Goal: Information Seeking & Learning: Learn about a topic

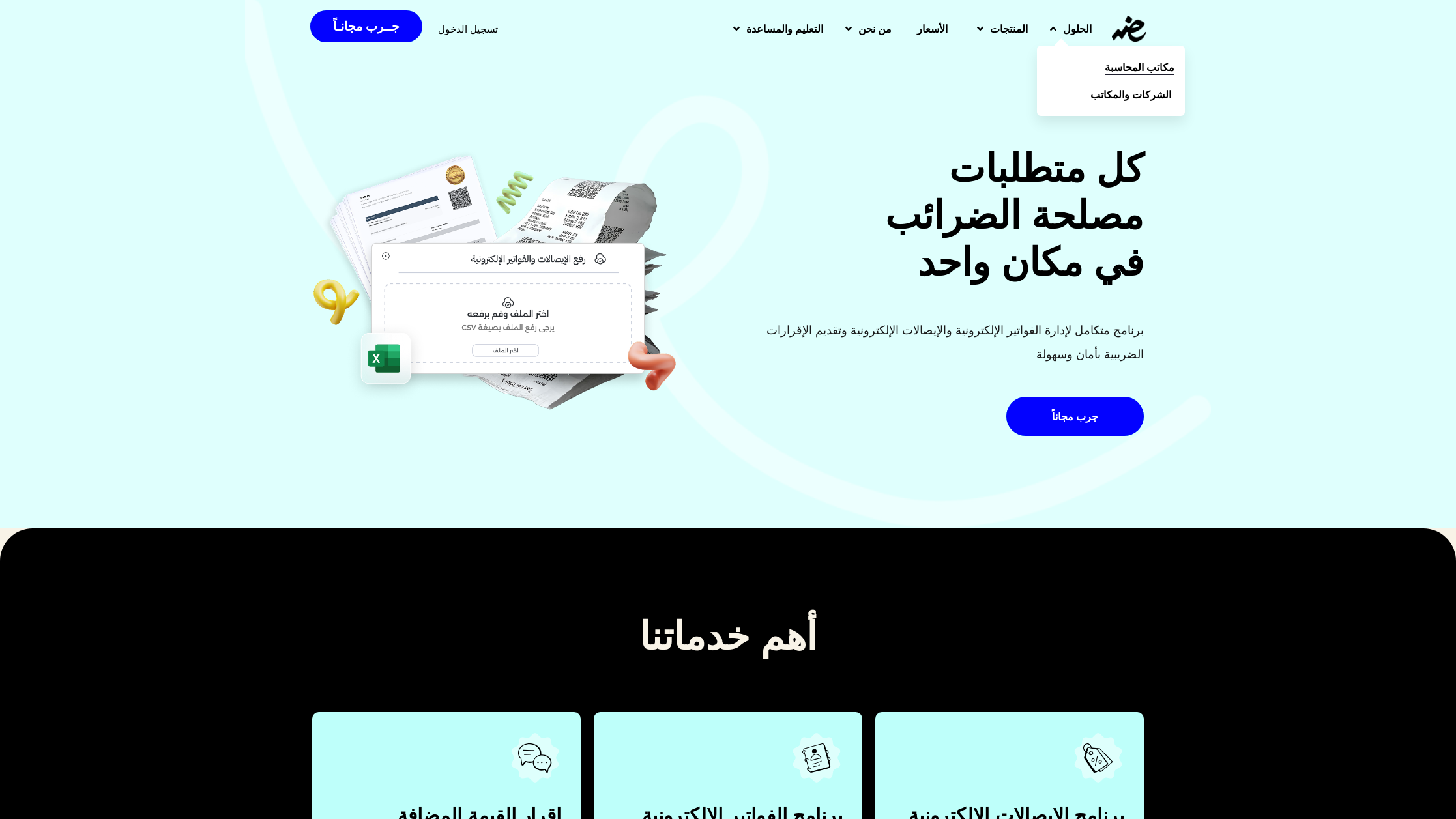
click at [1095, 60] on link "مكاتب المحاسبة" at bounding box center [1110, 67] width 148 height 27
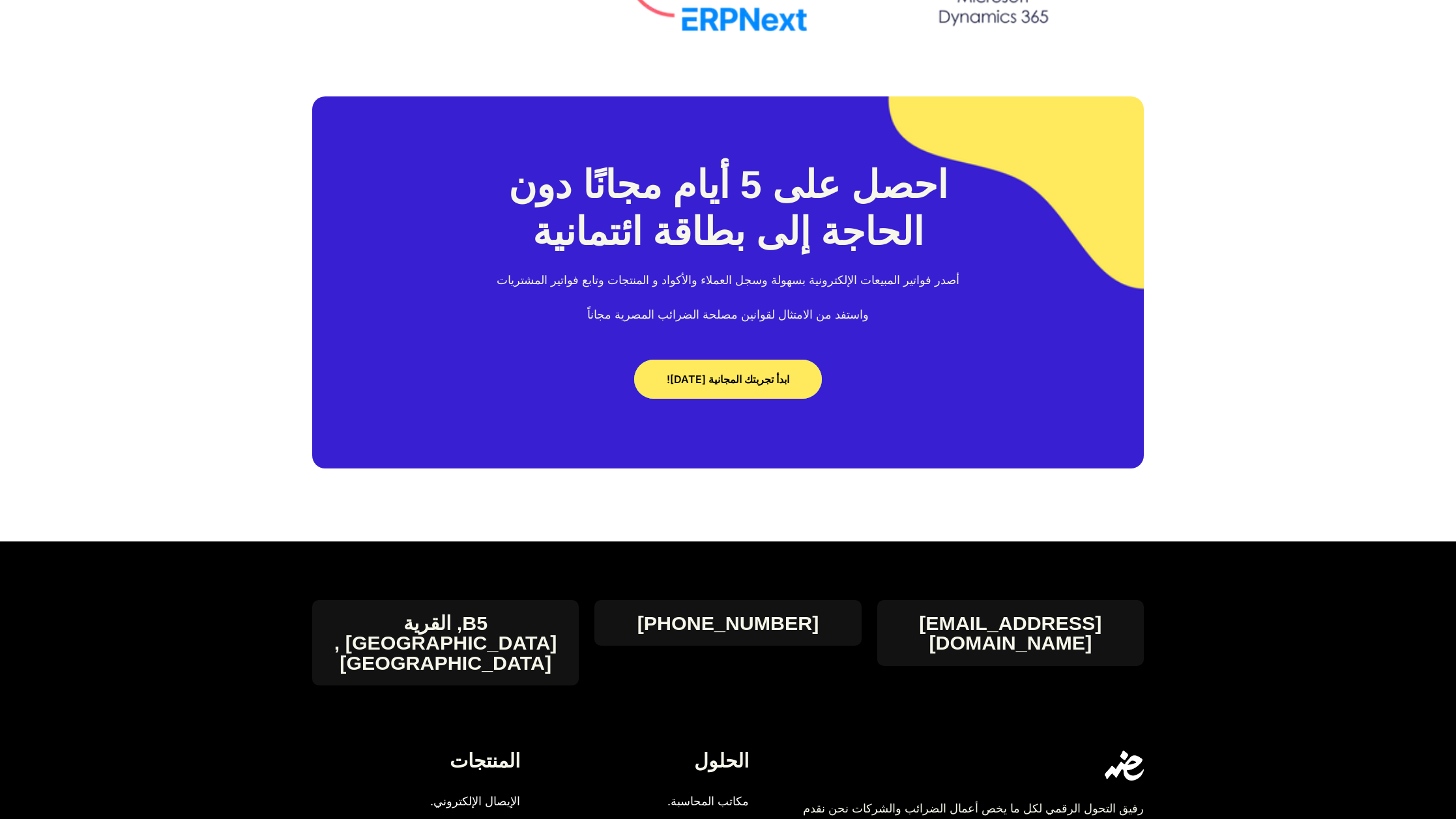
scroll to position [7442, 0]
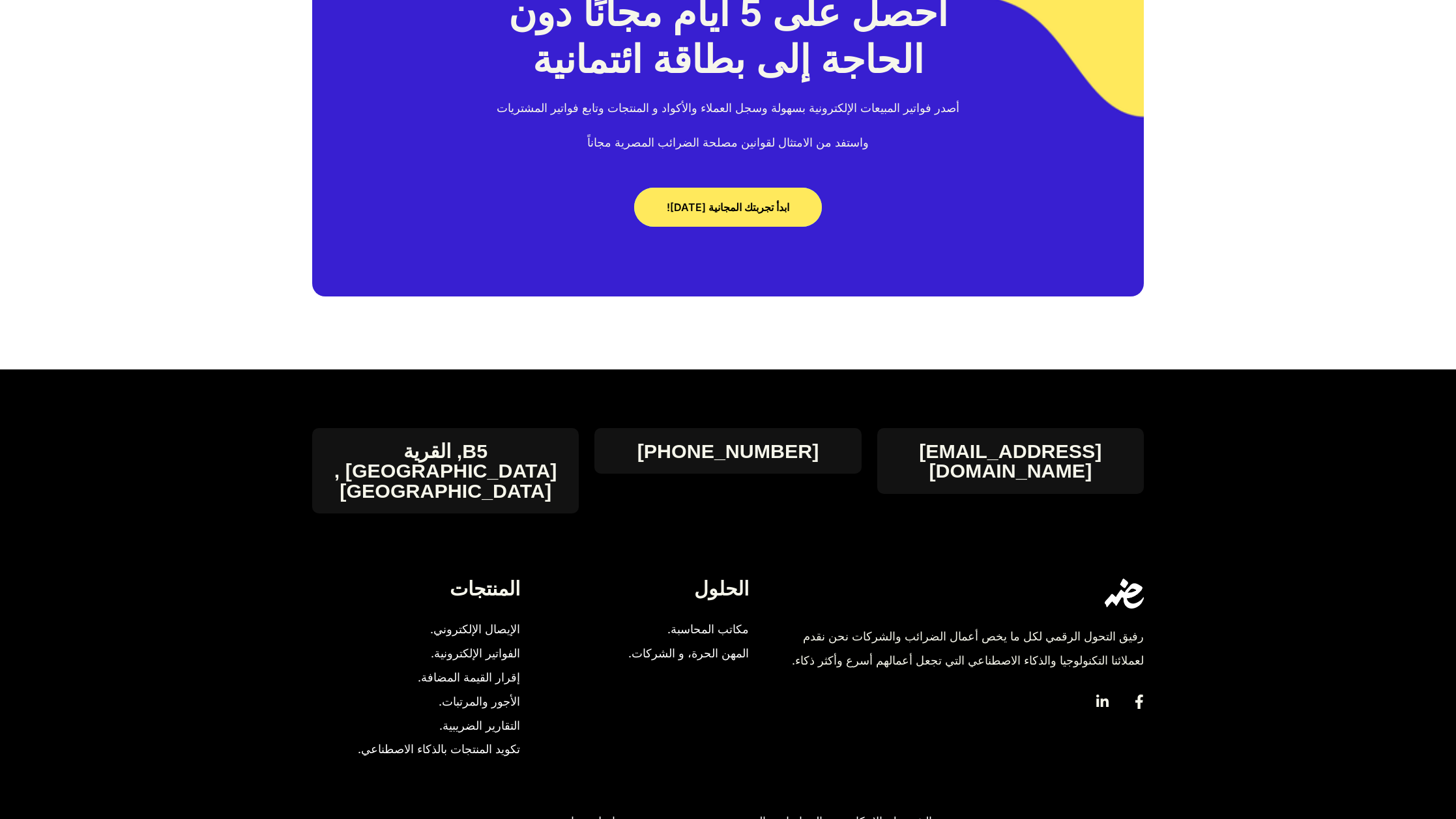
click at [504, 617] on span "الإيصال الإلكتروني." at bounding box center [474, 630] width 90 height 25
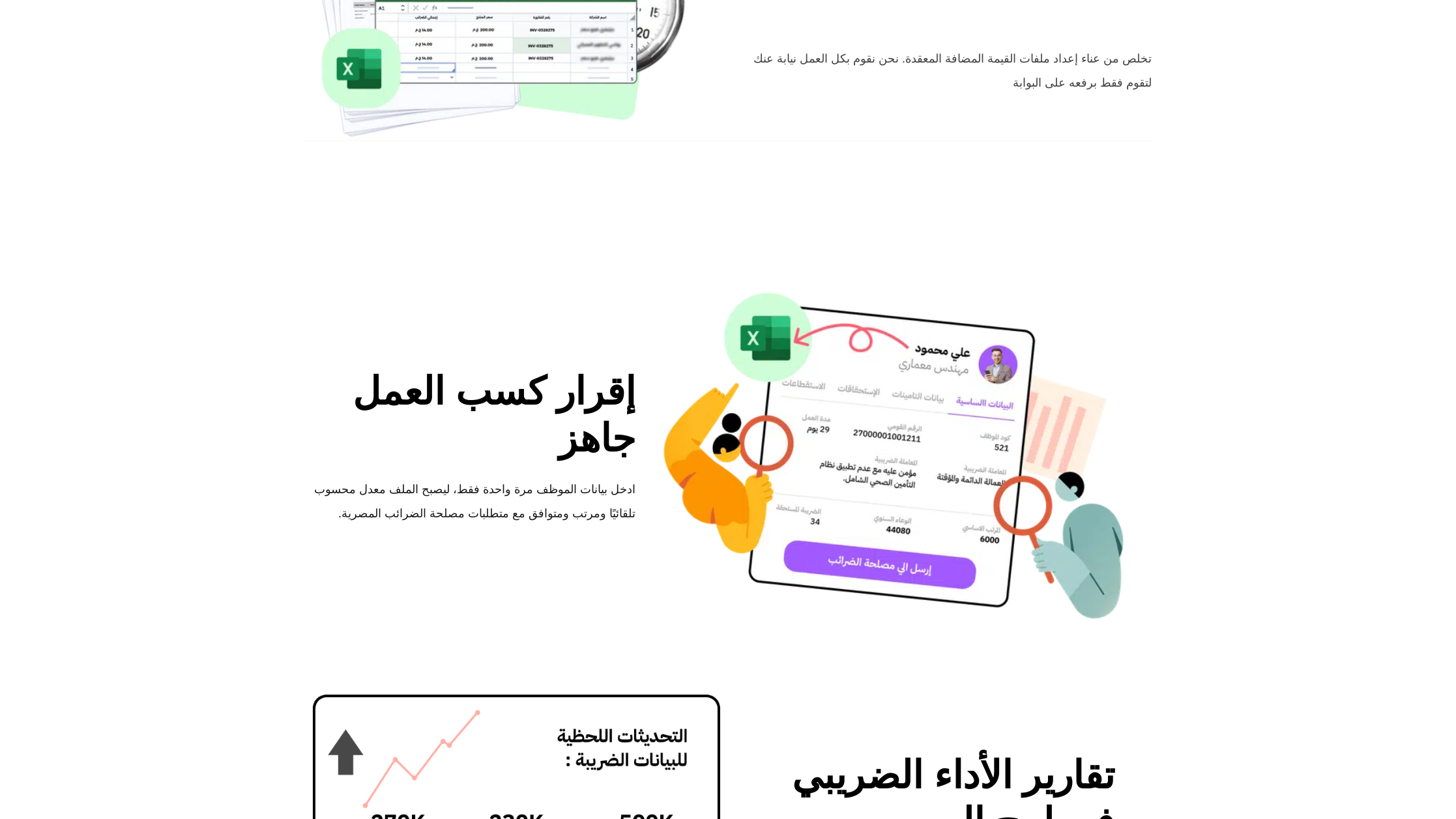
scroll to position [0, 0]
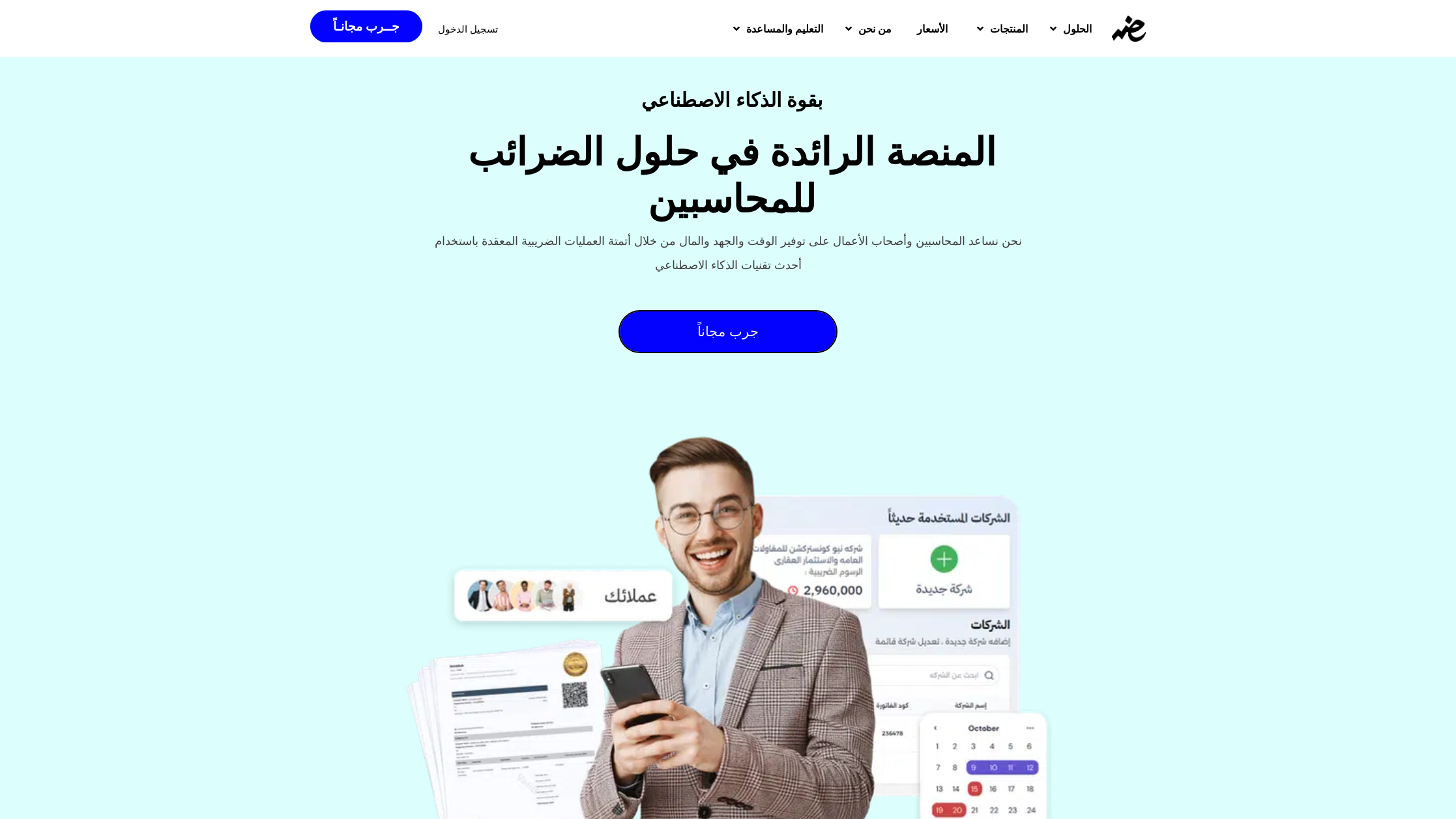
click at [1123, 25] on img at bounding box center [1129, 29] width 34 height 26
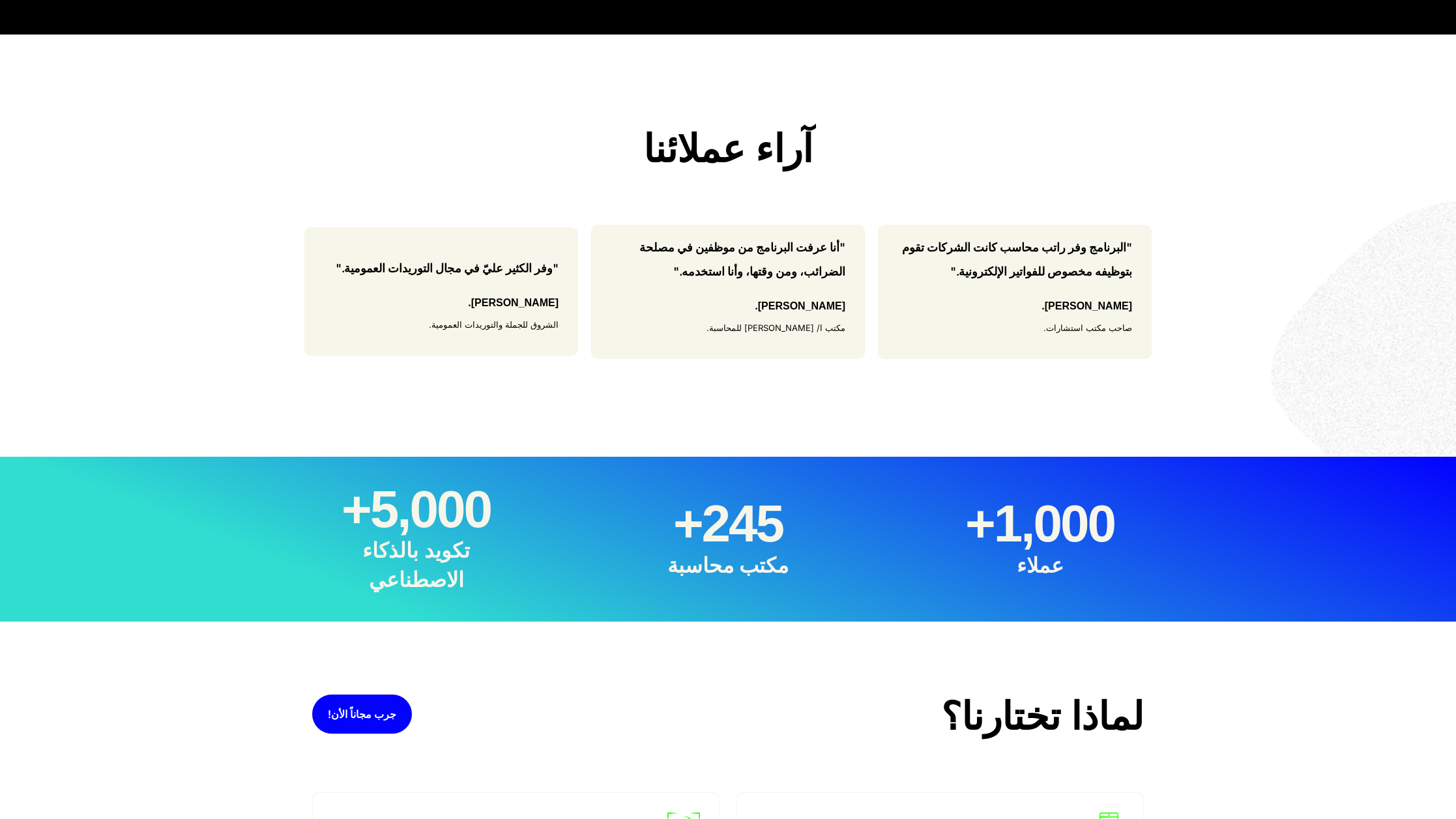
scroll to position [796, 0]
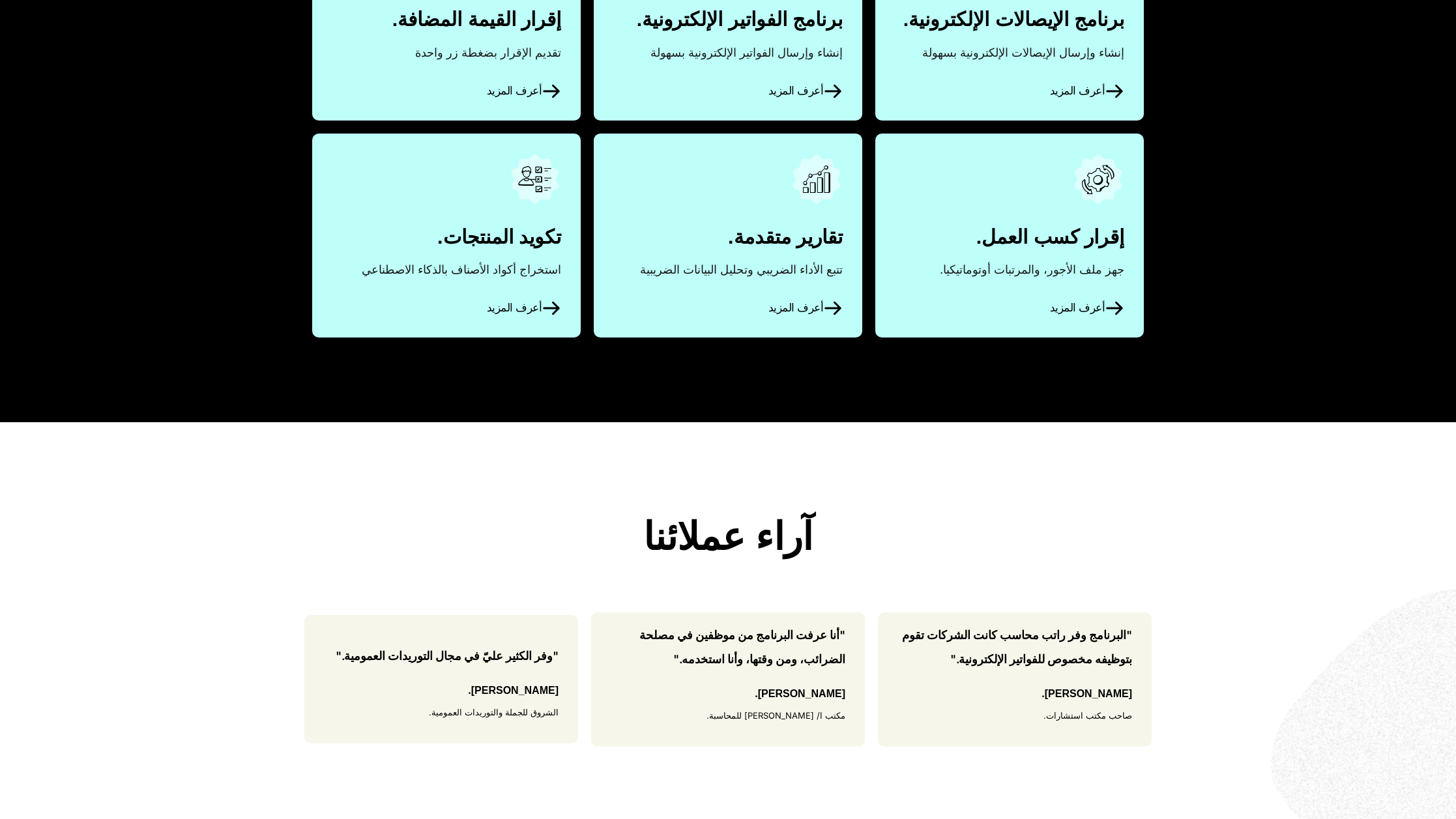
click at [519, 283] on link "أعرف المزيد" at bounding box center [446, 236] width 269 height 204
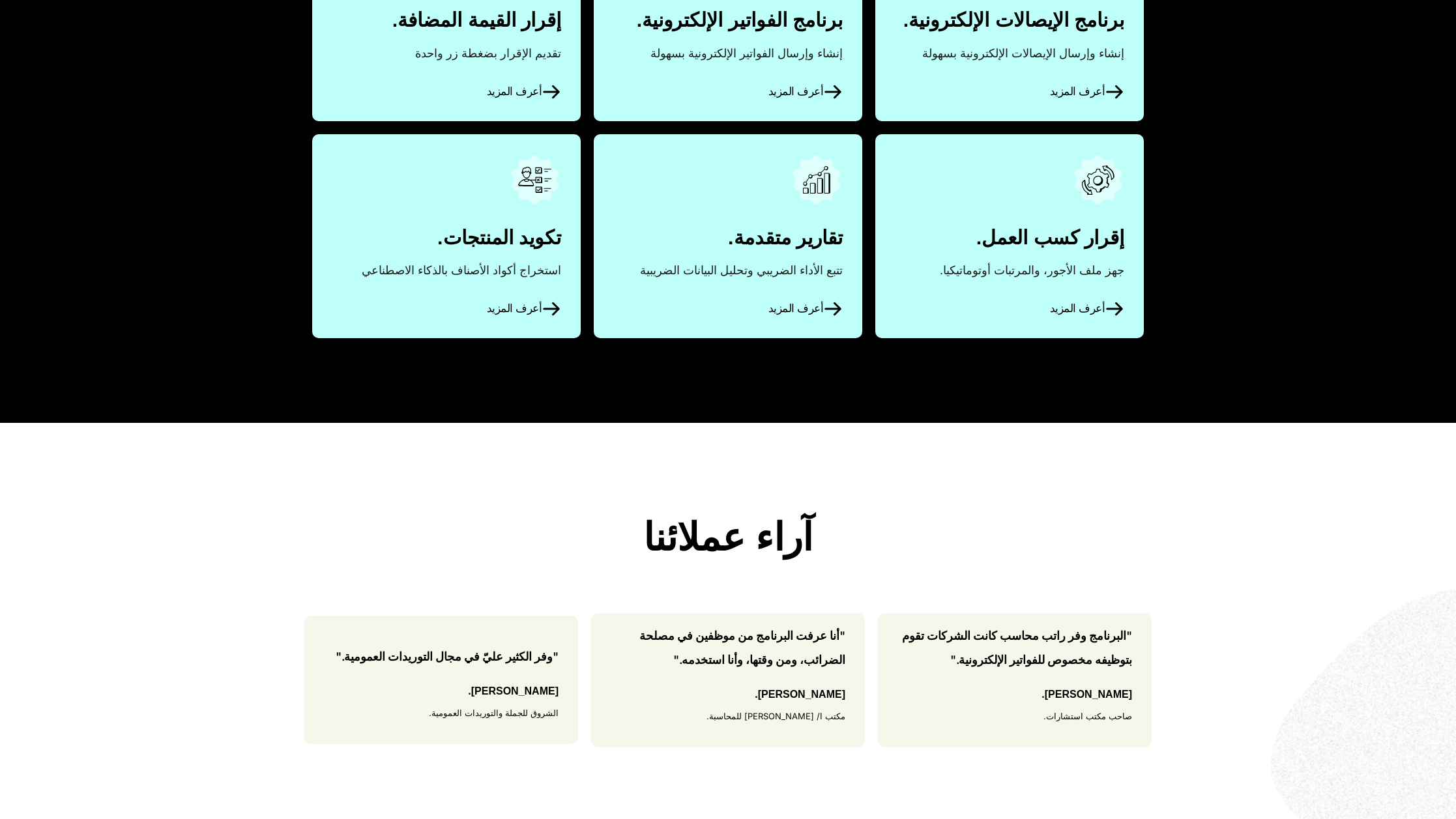
click at [500, 391] on div "أهم خدماتنا برنامج الإيصالات الإلكترونية. إنشاء وإرسال الإيصالات الإلكترونية بس…" at bounding box center [728, 78] width 847 height 690
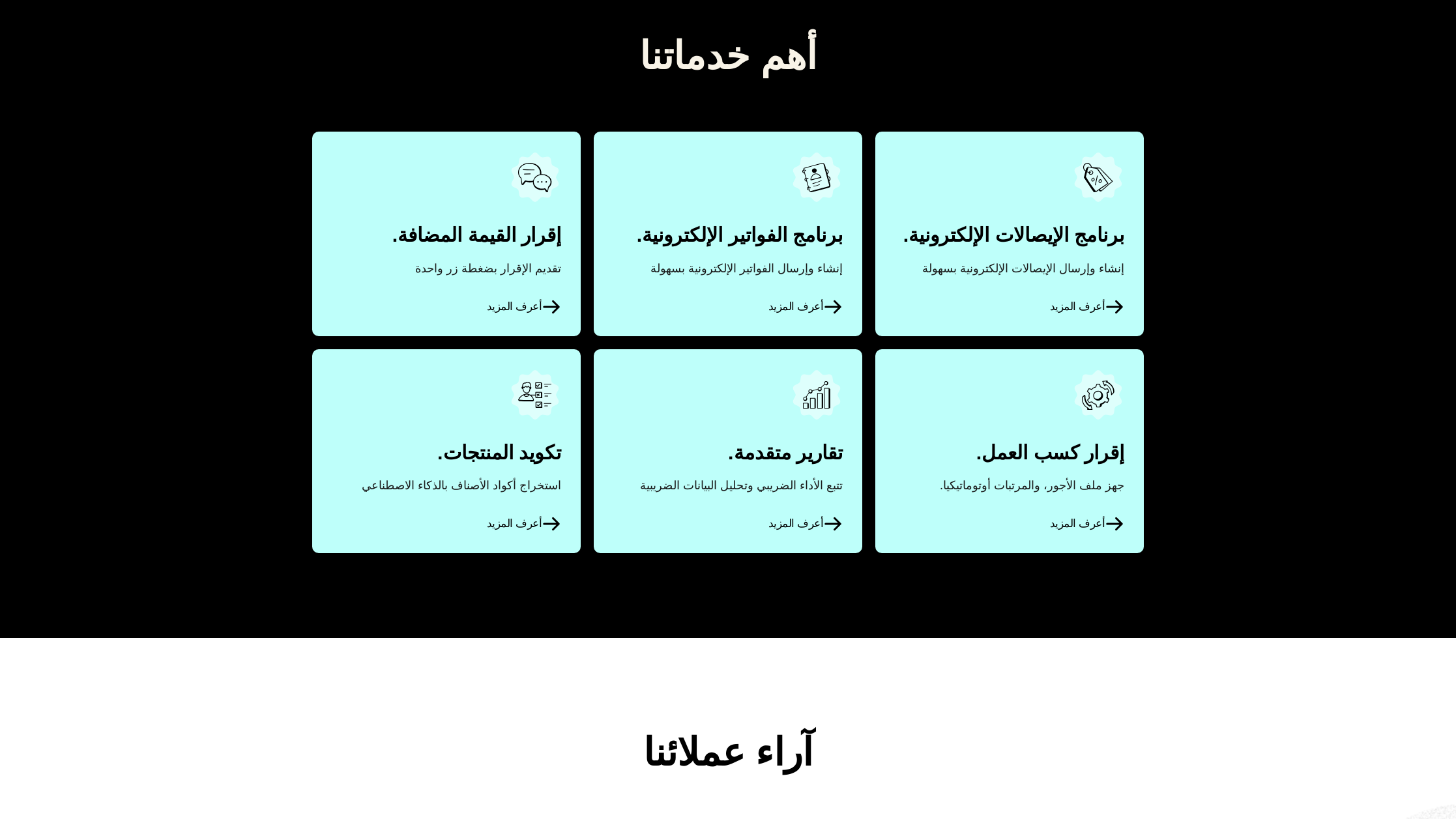
scroll to position [746, 0]
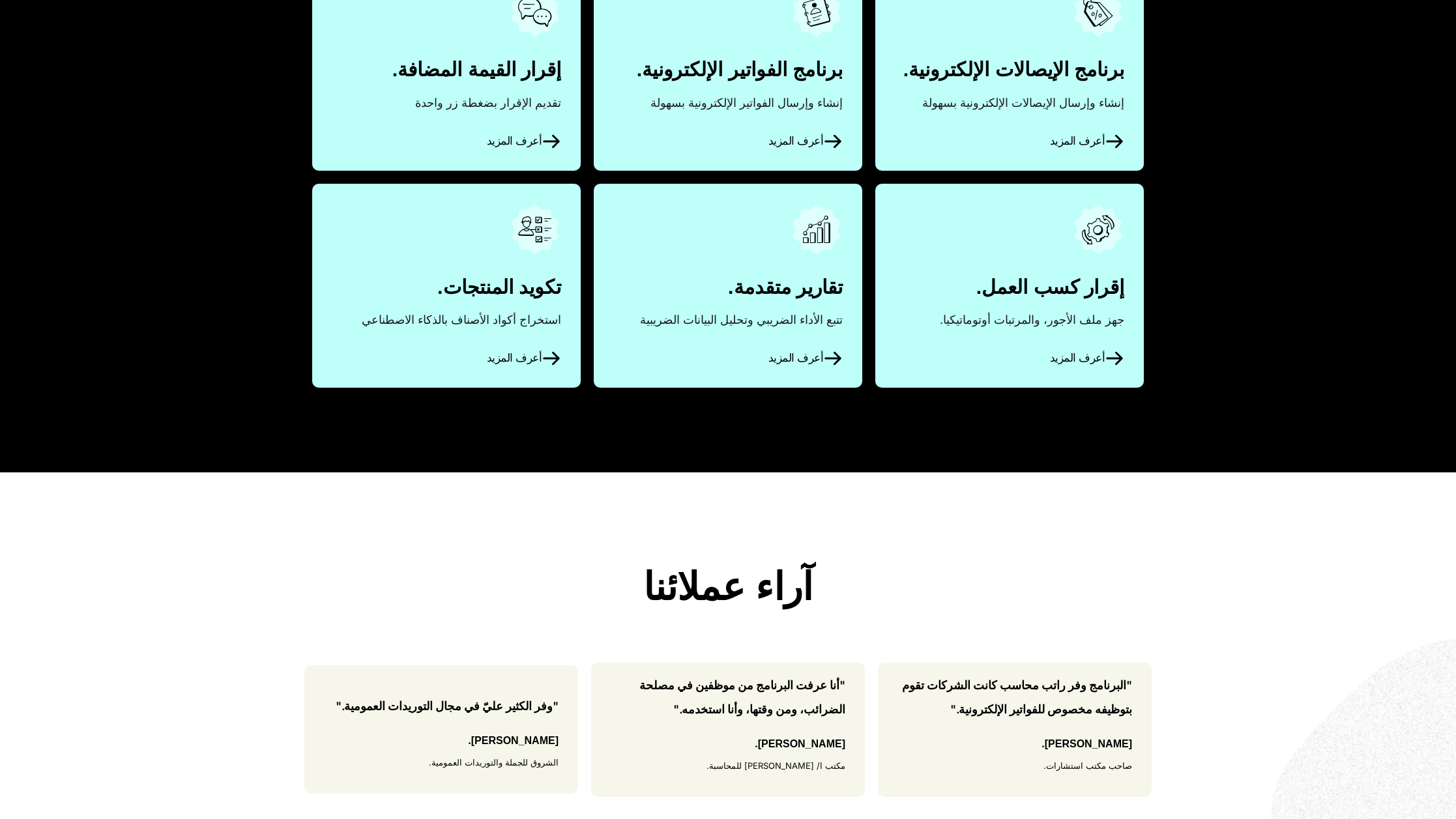
click at [723, 298] on link "أعرف المزيد" at bounding box center [728, 286] width 269 height 204
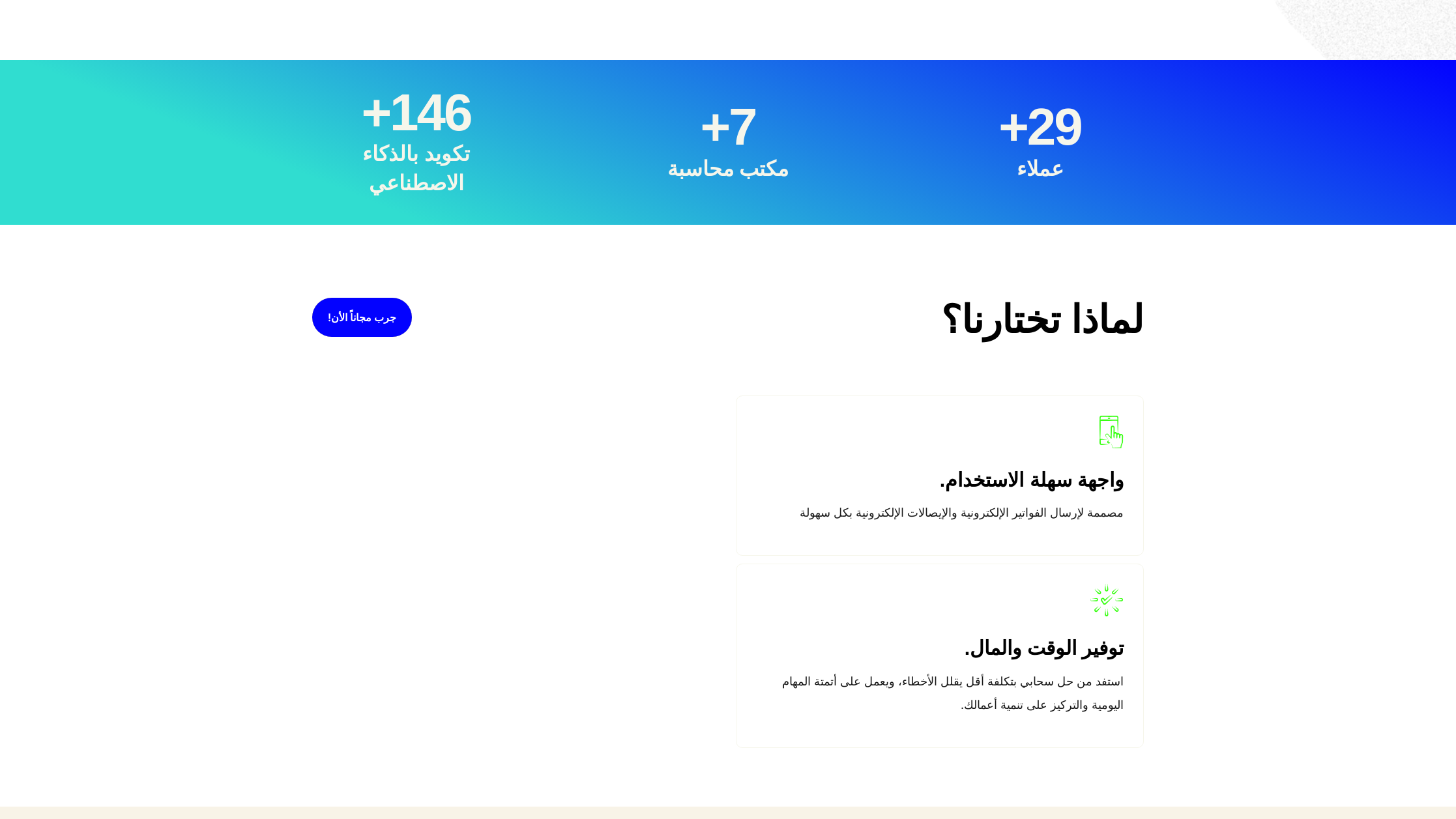
scroll to position [1783, 0]
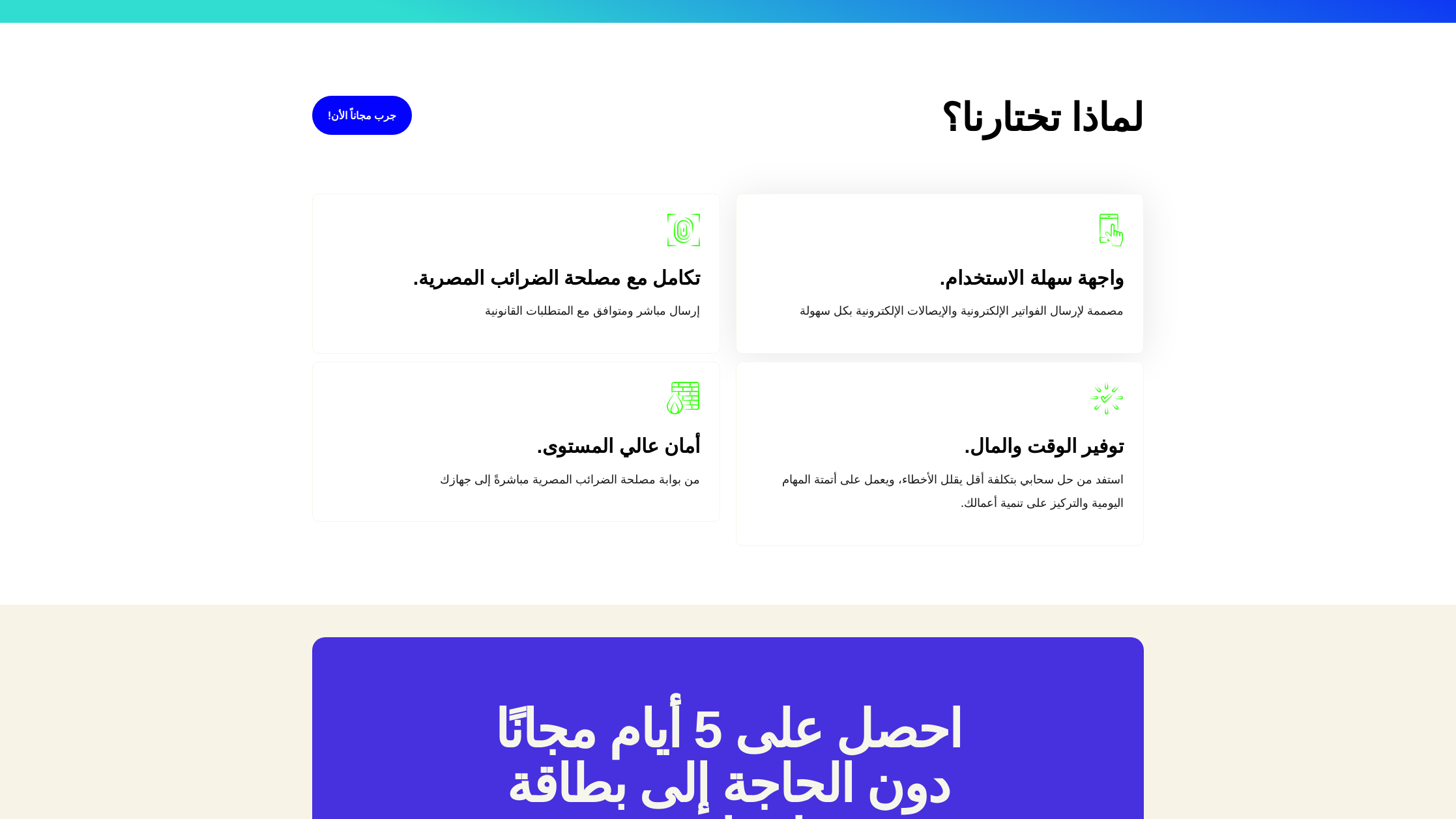
click at [809, 225] on div "واجهة سهلة الاستخدام. مصممة لإرسال الفواتير الإلكترونية والإيصالات الإلكترونية …" at bounding box center [940, 273] width 408 height 160
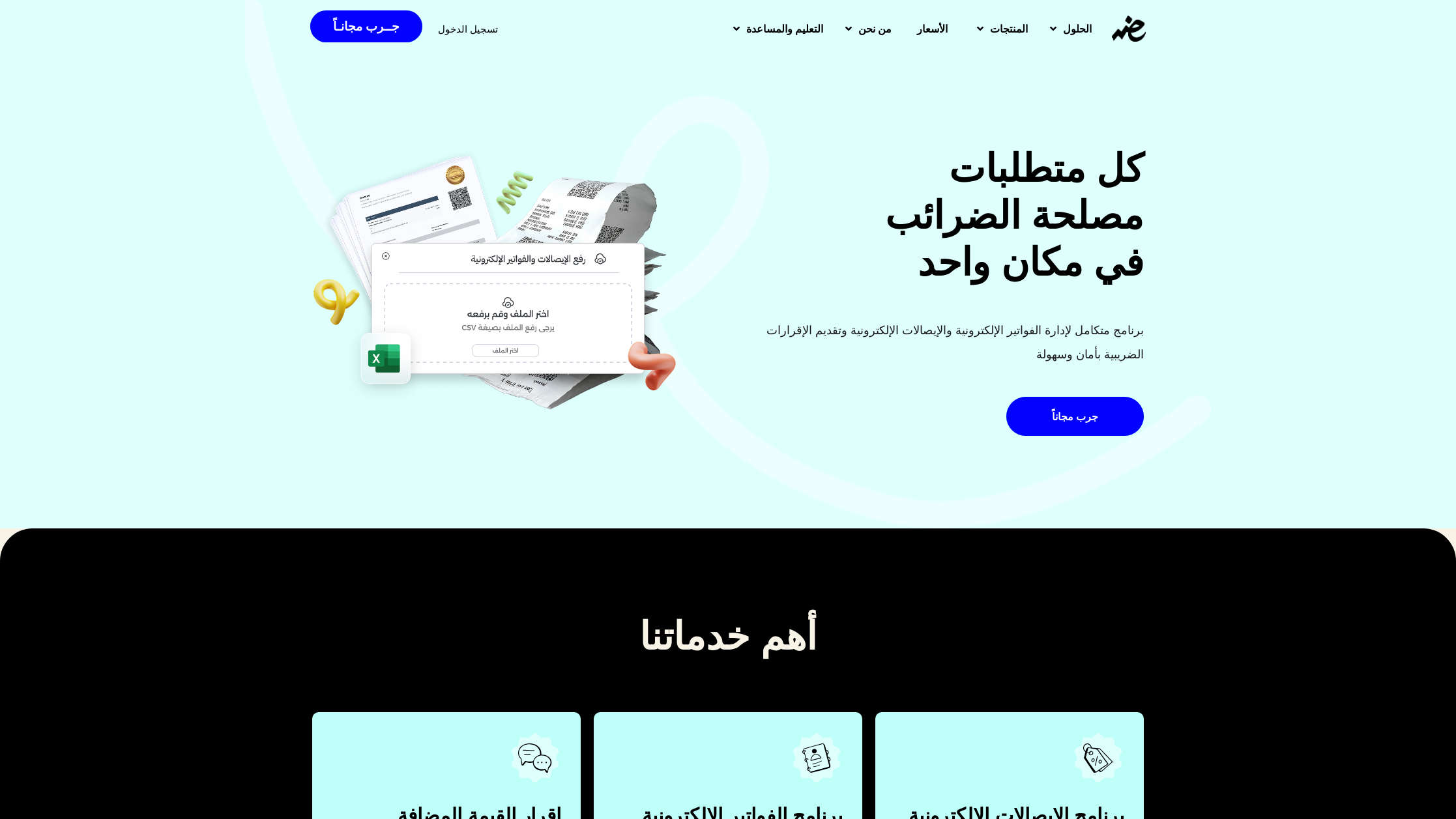
scroll to position [3, 0]
